Goal: Task Accomplishment & Management: Manage account settings

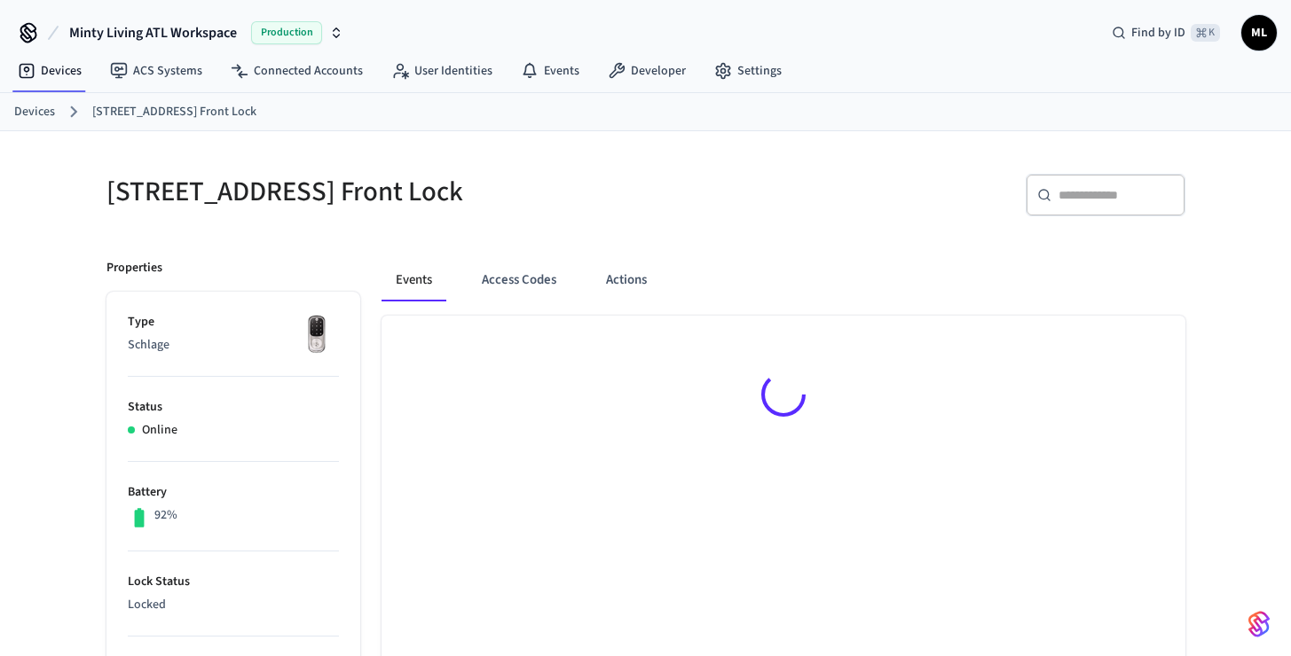
click at [35, 106] on link "Devices" at bounding box center [34, 112] width 41 height 19
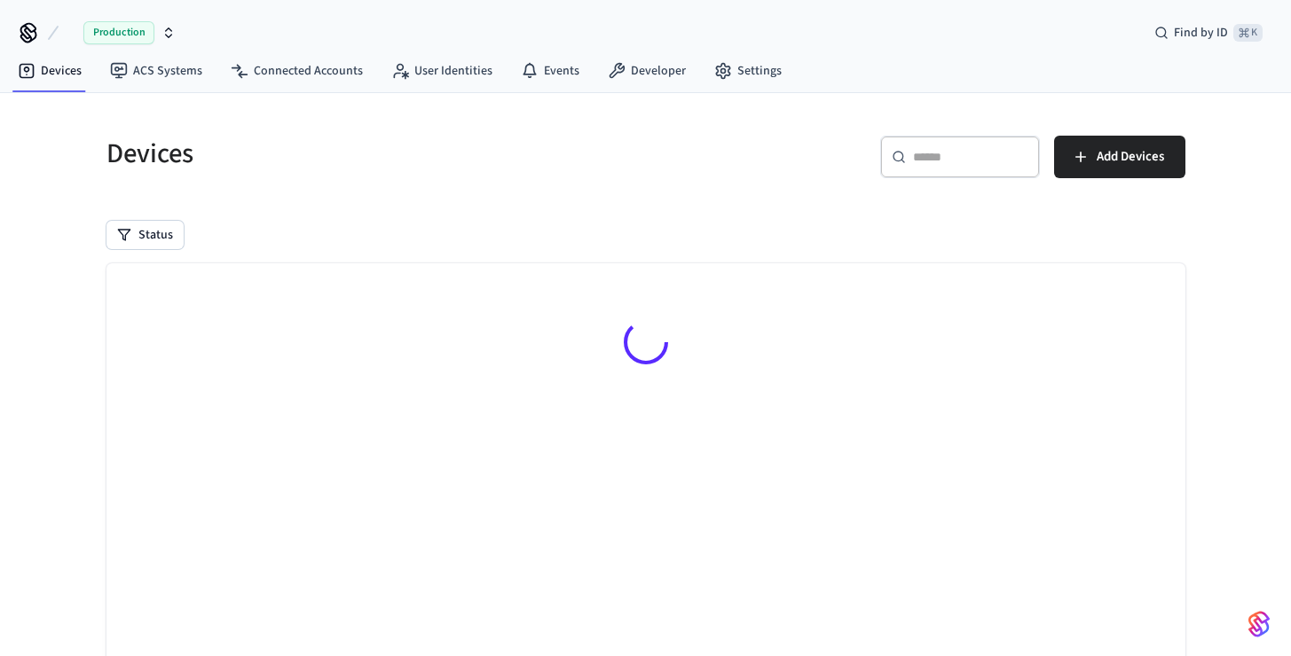
click at [982, 163] on input "text" at bounding box center [970, 157] width 115 height 18
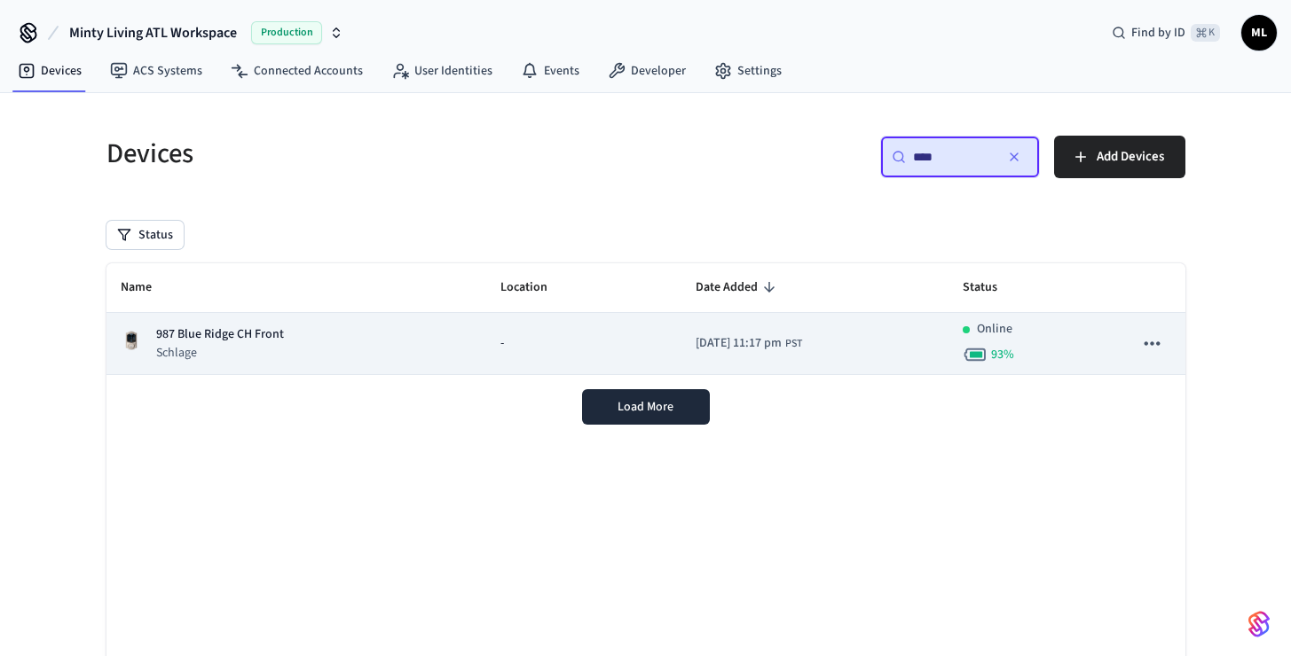
type input "***"
click at [505, 314] on td "-" at bounding box center [583, 344] width 195 height 62
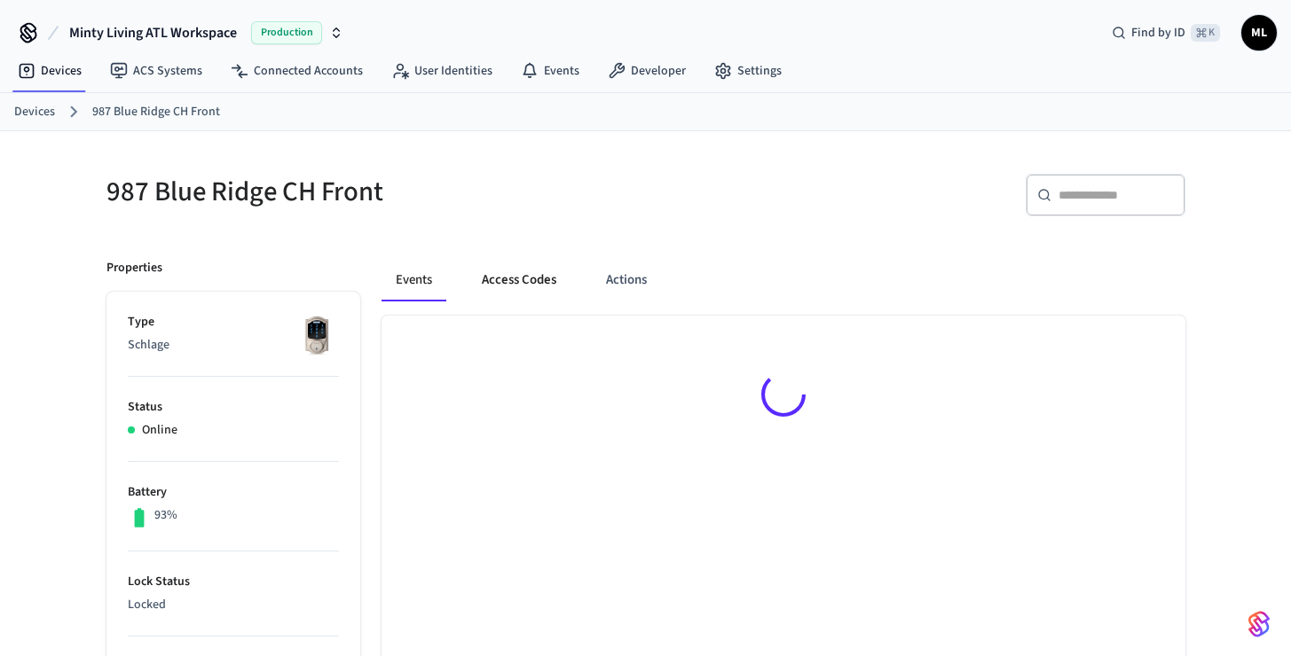
click at [523, 286] on button "Access Codes" at bounding box center [518, 280] width 103 height 43
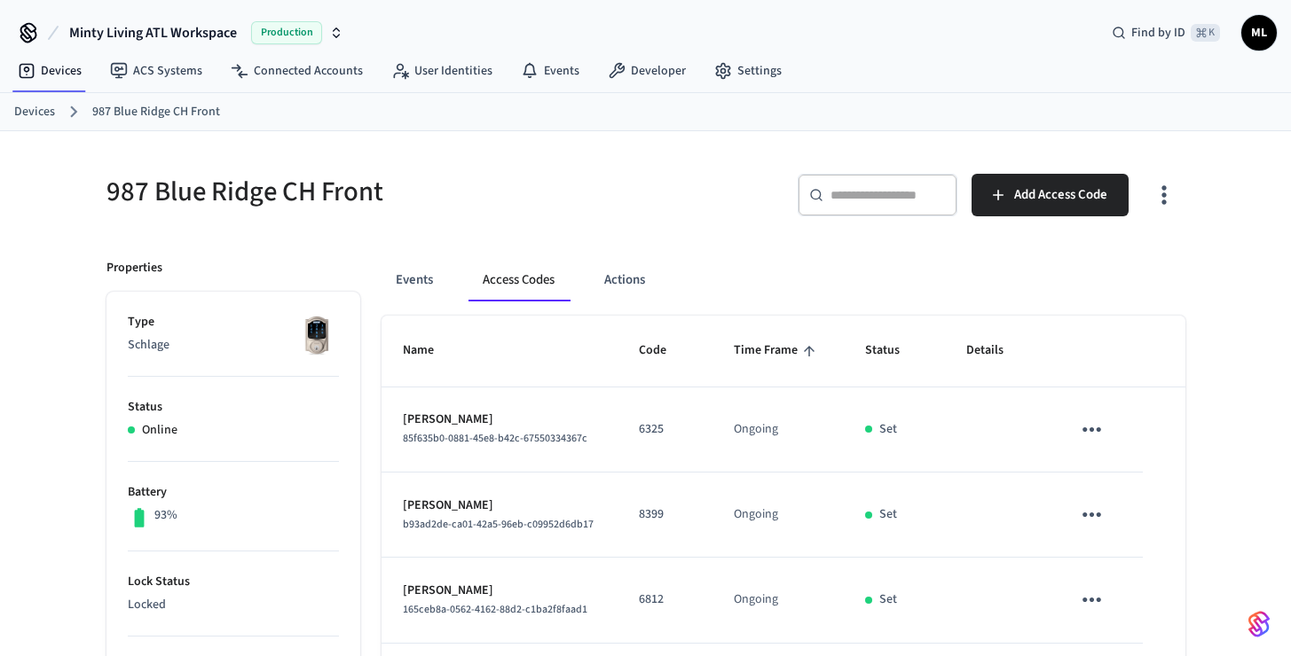
click at [1059, 170] on div "​ ​ Add Access Code" at bounding box center [910, 192] width 550 height 78
click at [1048, 198] on span "Add Access Code" at bounding box center [1060, 195] width 93 height 23
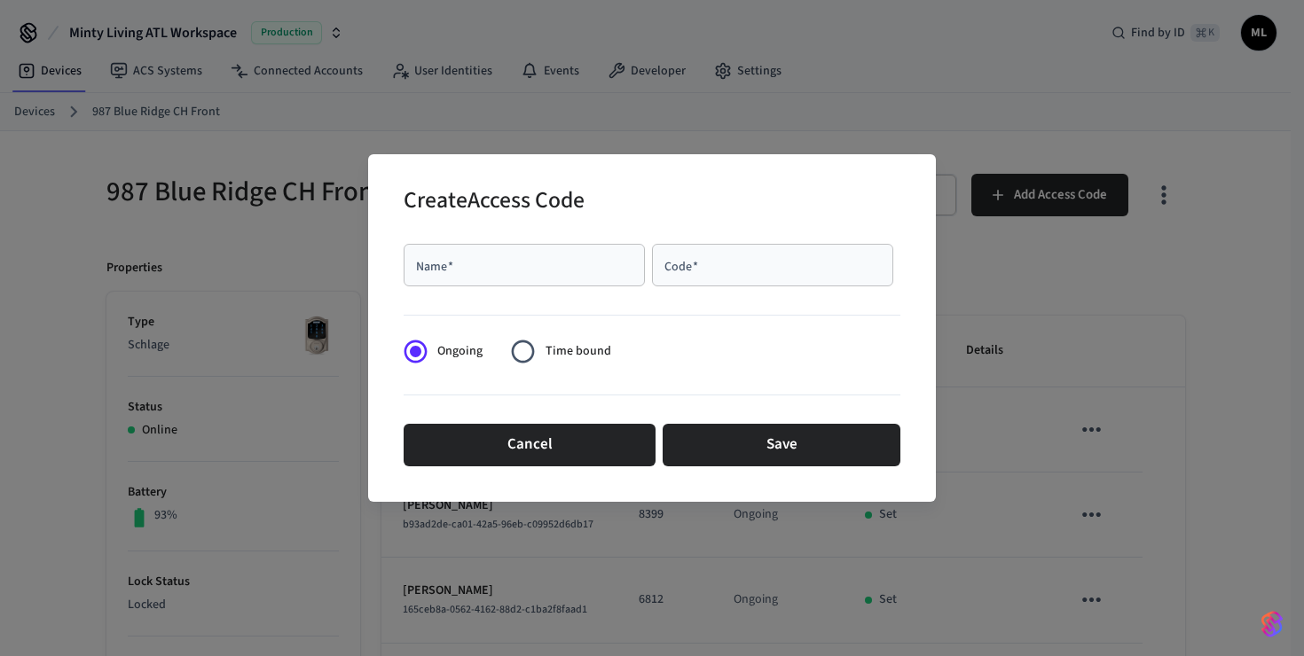
click at [620, 263] on input "Name   *" at bounding box center [524, 265] width 220 height 18
drag, startPoint x: 414, startPoint y: 263, endPoint x: 404, endPoint y: 263, distance: 9.8
click at [404, 263] on div "**********" at bounding box center [524, 265] width 241 height 43
type input "**********"
click at [729, 256] on input "Code   *" at bounding box center [773, 265] width 220 height 18
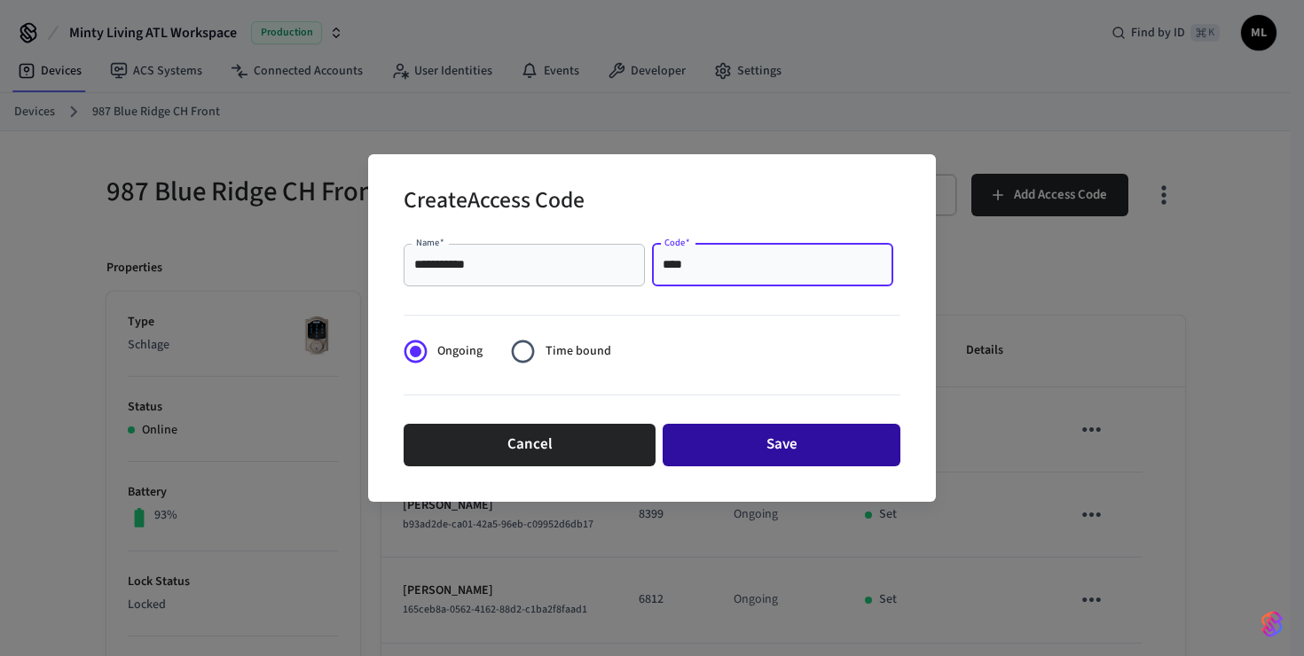
type input "****"
click at [841, 440] on button "Save" at bounding box center [782, 445] width 238 height 43
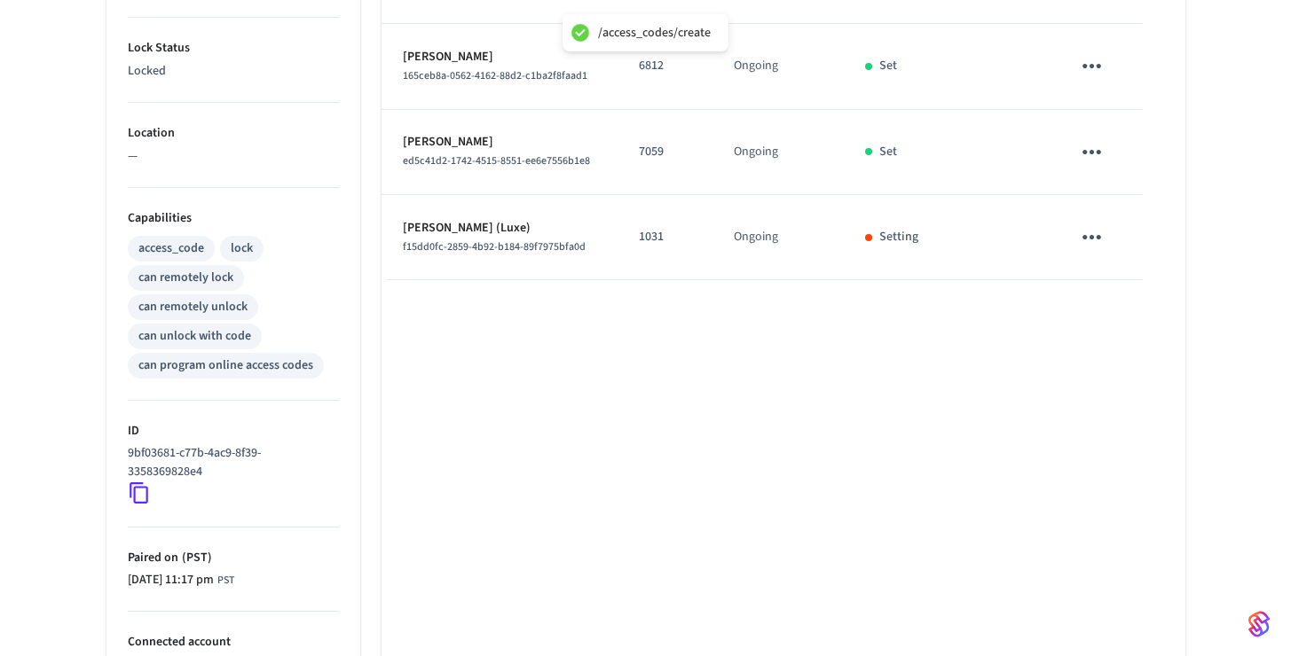
scroll to position [545, 0]
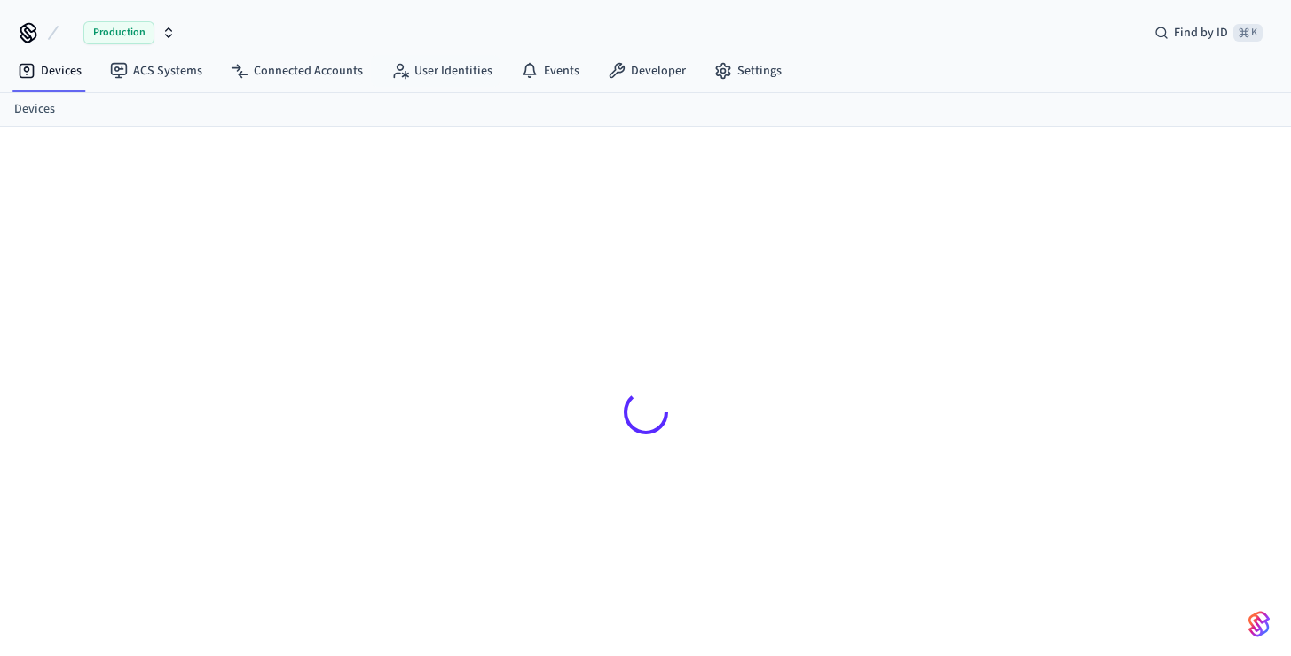
scroll to position [24, 0]
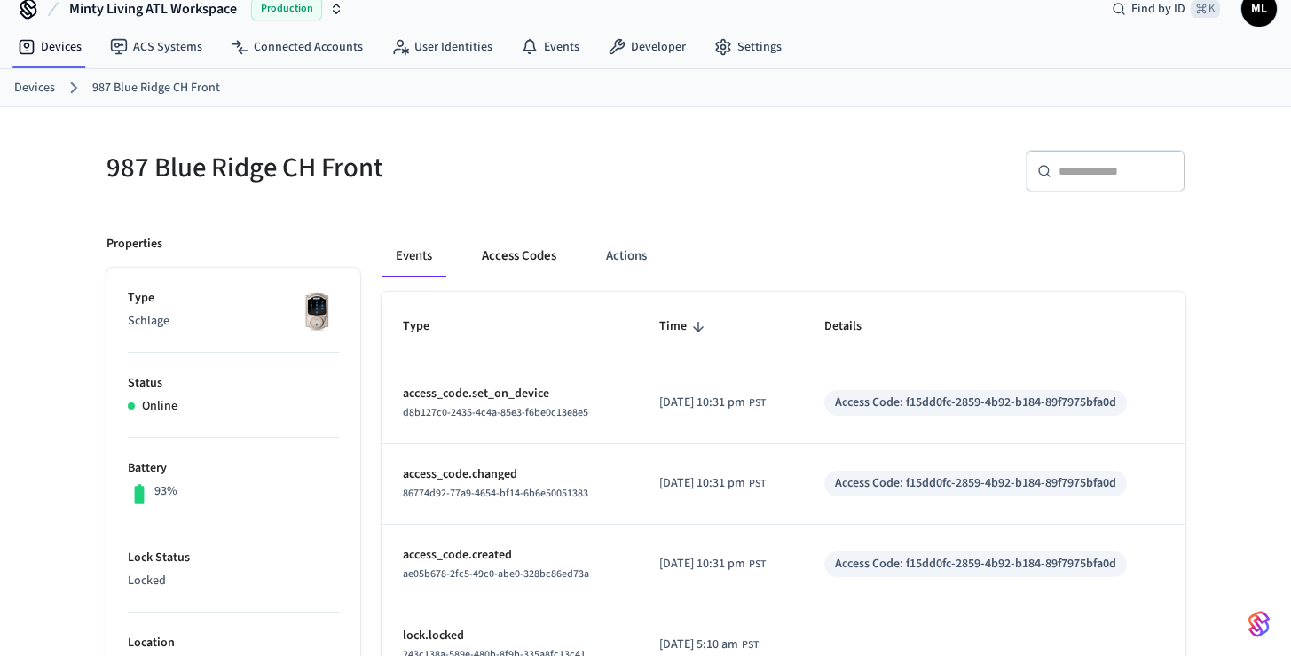
click at [563, 271] on button "Access Codes" at bounding box center [518, 256] width 103 height 43
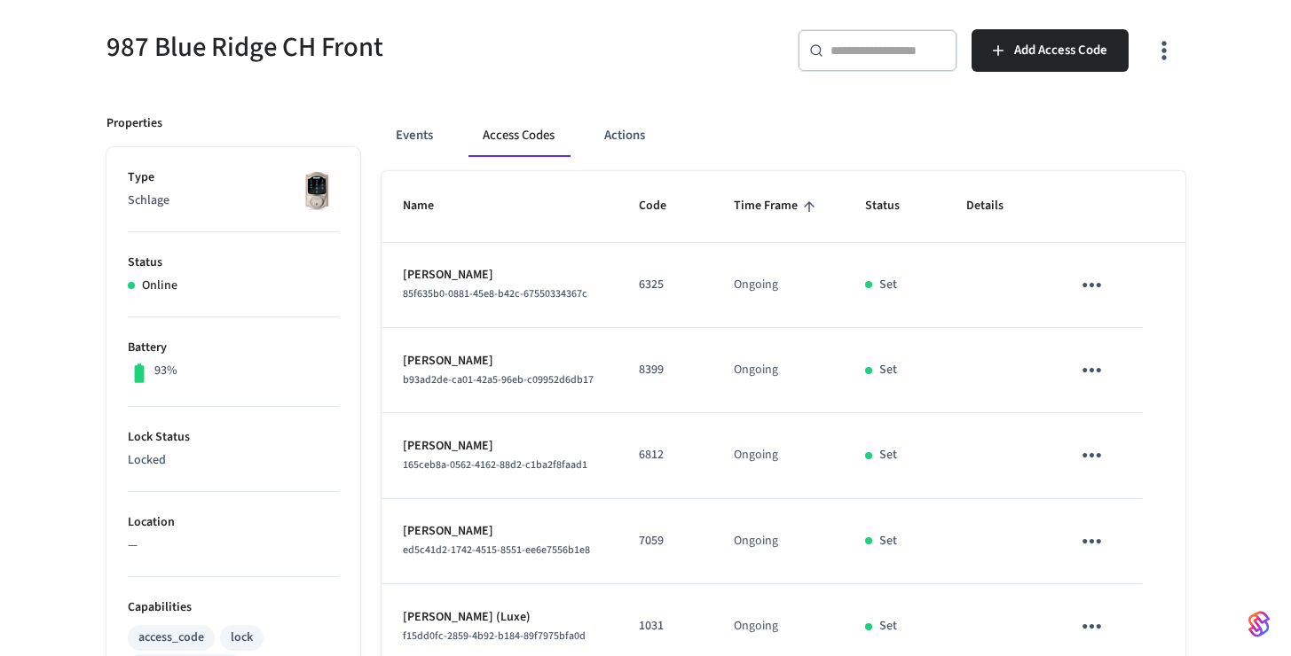
scroll to position [618, 0]
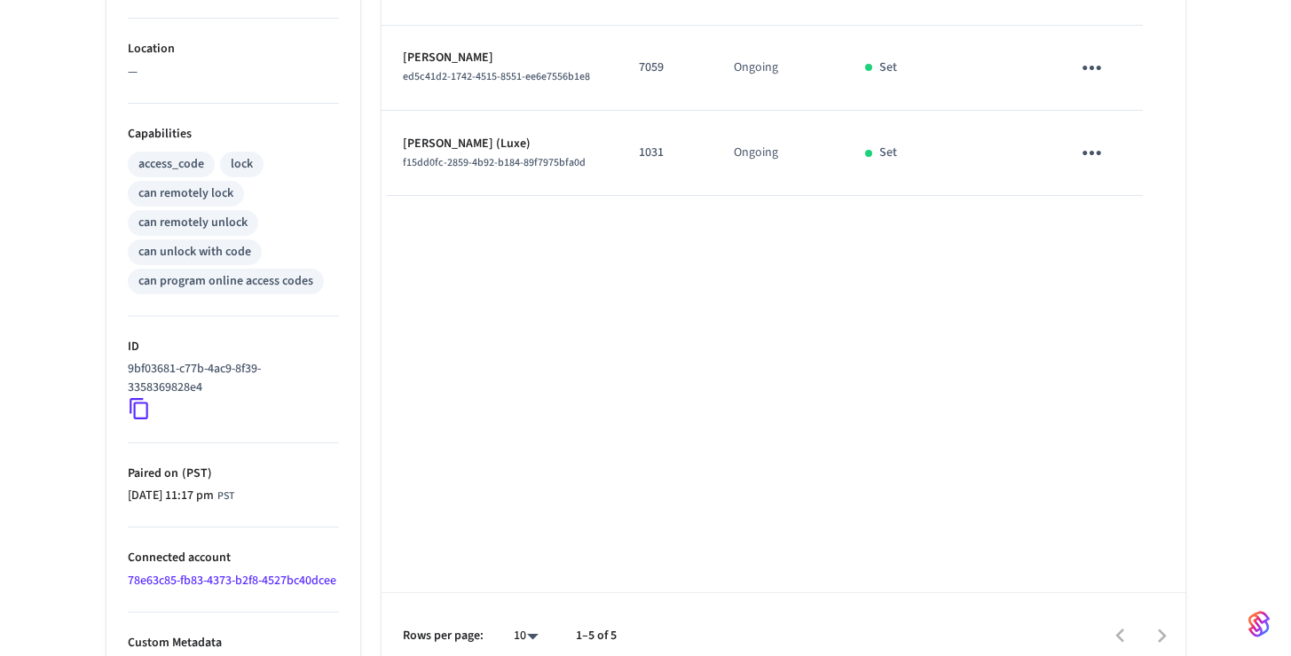
click at [1102, 153] on icon "sticky table" at bounding box center [1091, 152] width 27 height 27
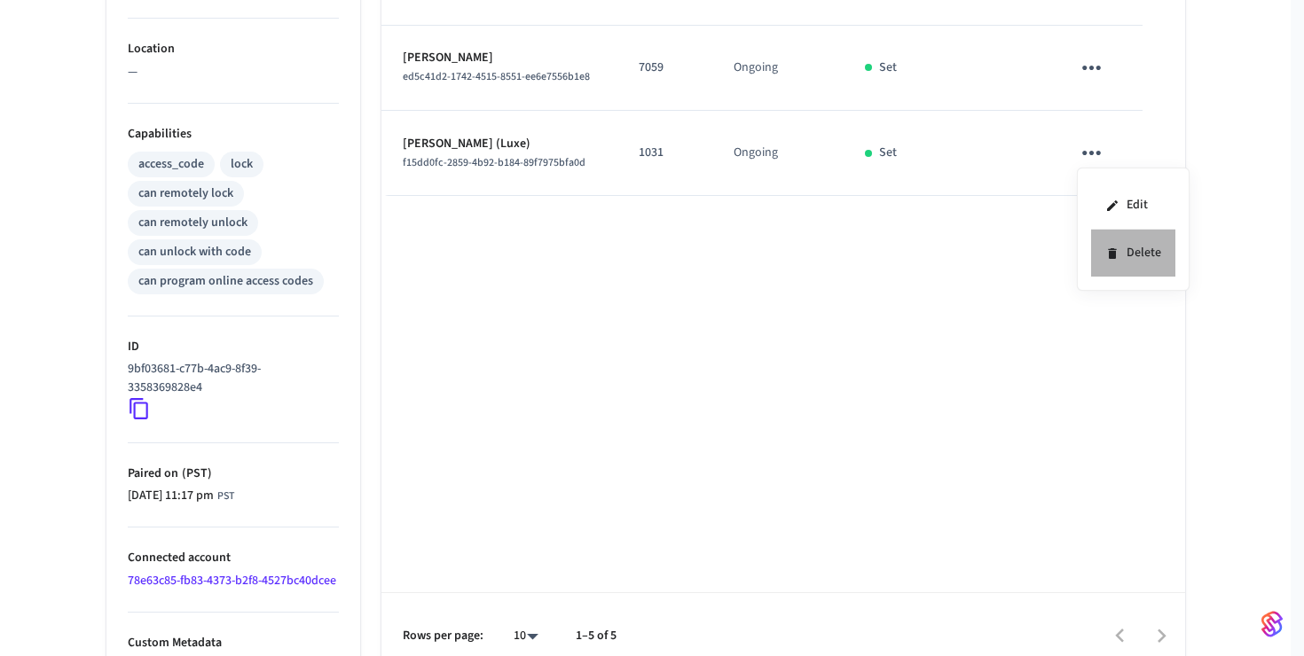
click at [1140, 259] on li "Delete" at bounding box center [1133, 253] width 84 height 47
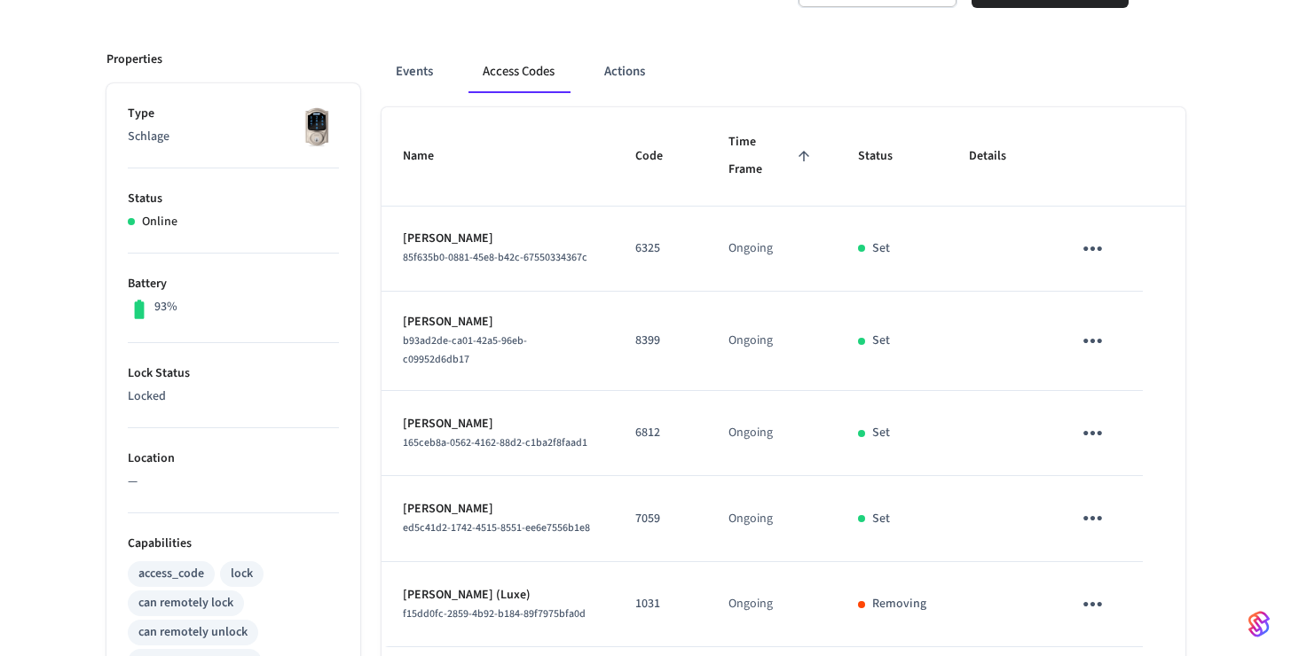
scroll to position [331, 0]
